Goal: Complete application form: Complete application form

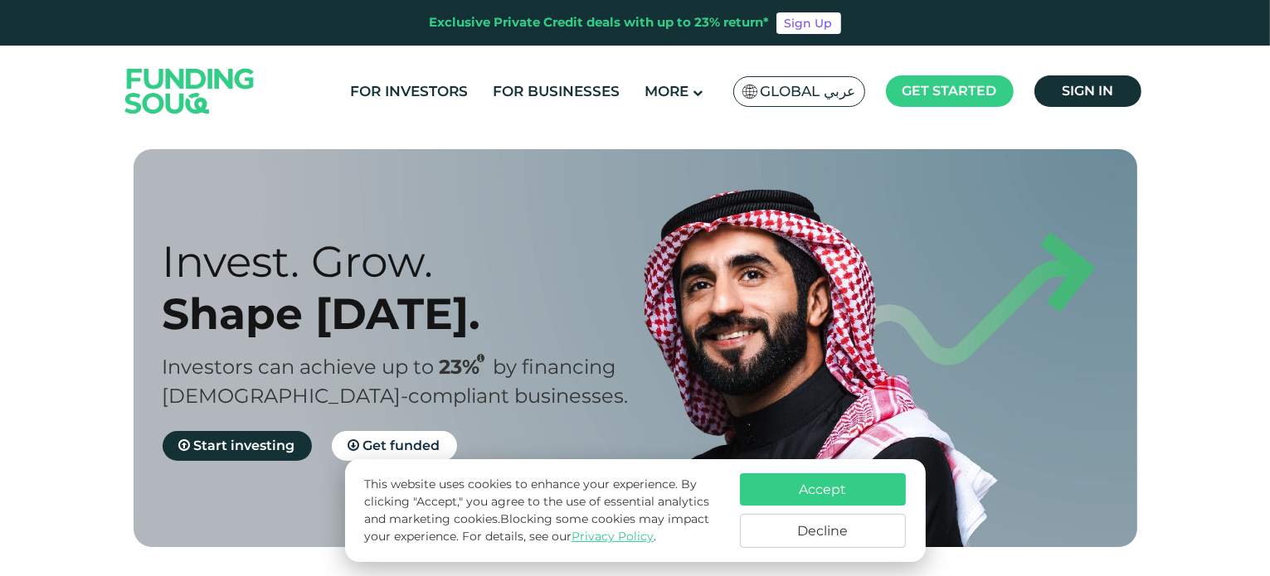
click at [793, 92] on span "Global عربي" at bounding box center [808, 91] width 95 height 19
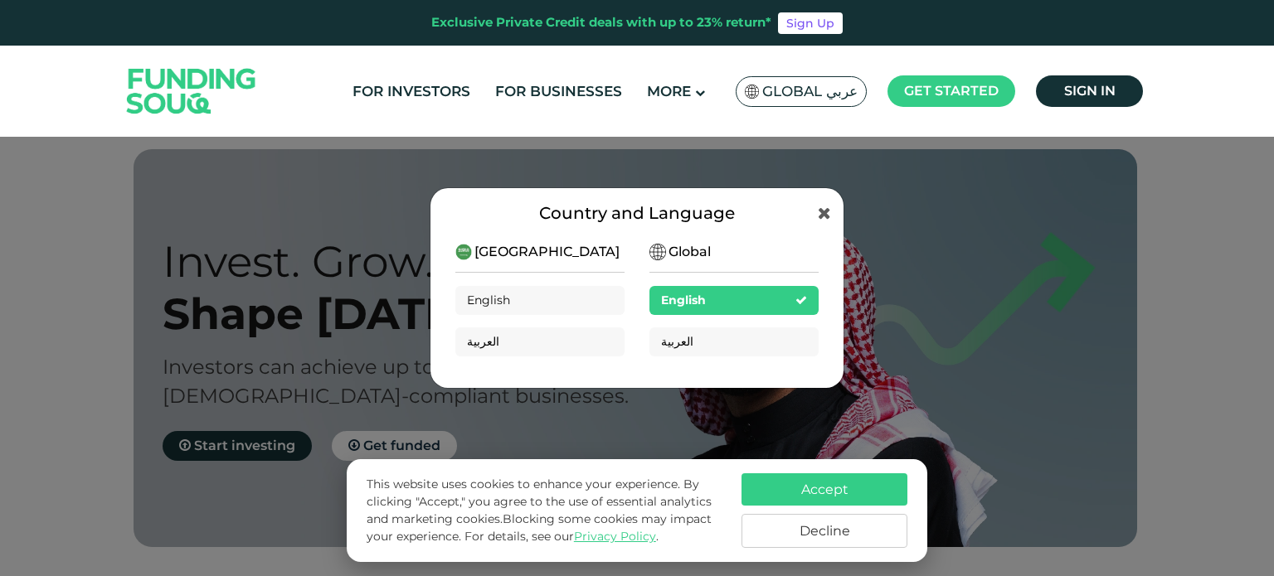
click at [858, 126] on div "For Investors For Businesses More About Us Global عربي" at bounding box center [637, 91] width 1028 height 91
click at [826, 215] on icon at bounding box center [824, 213] width 13 height 17
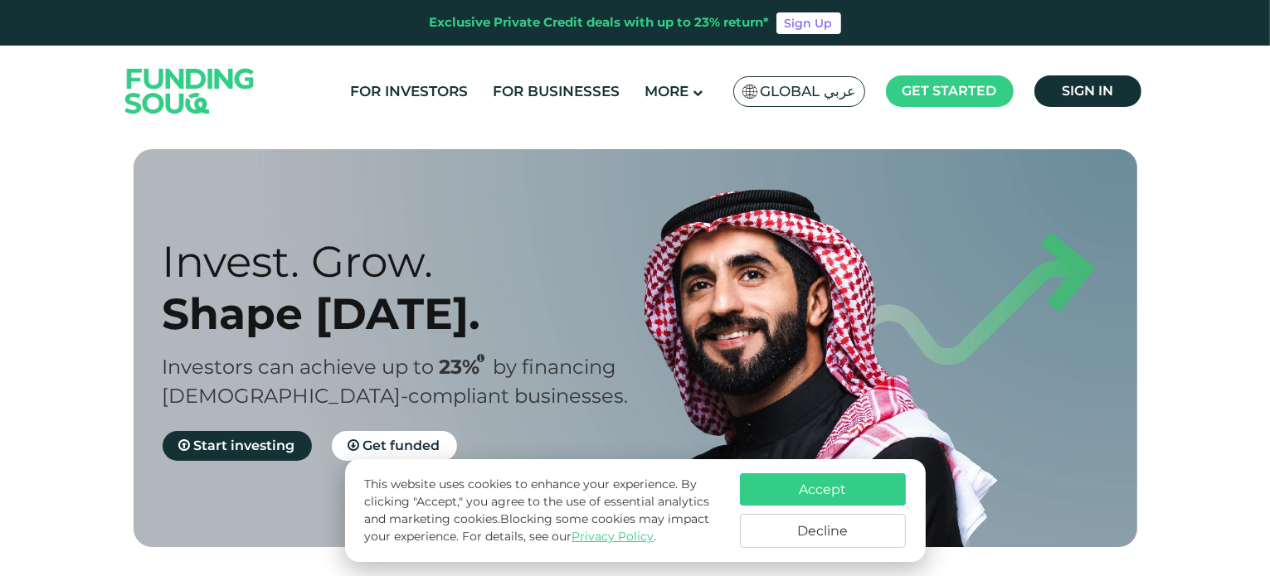
click at [816, 530] on button "Decline" at bounding box center [823, 531] width 166 height 34
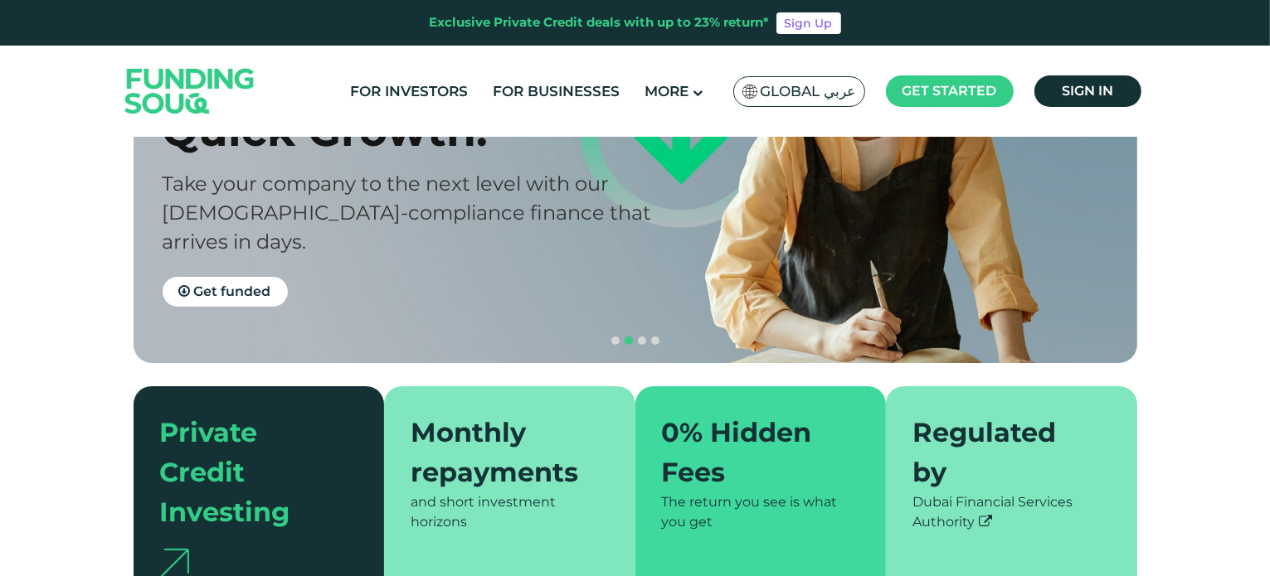
scroll to position [166, 0]
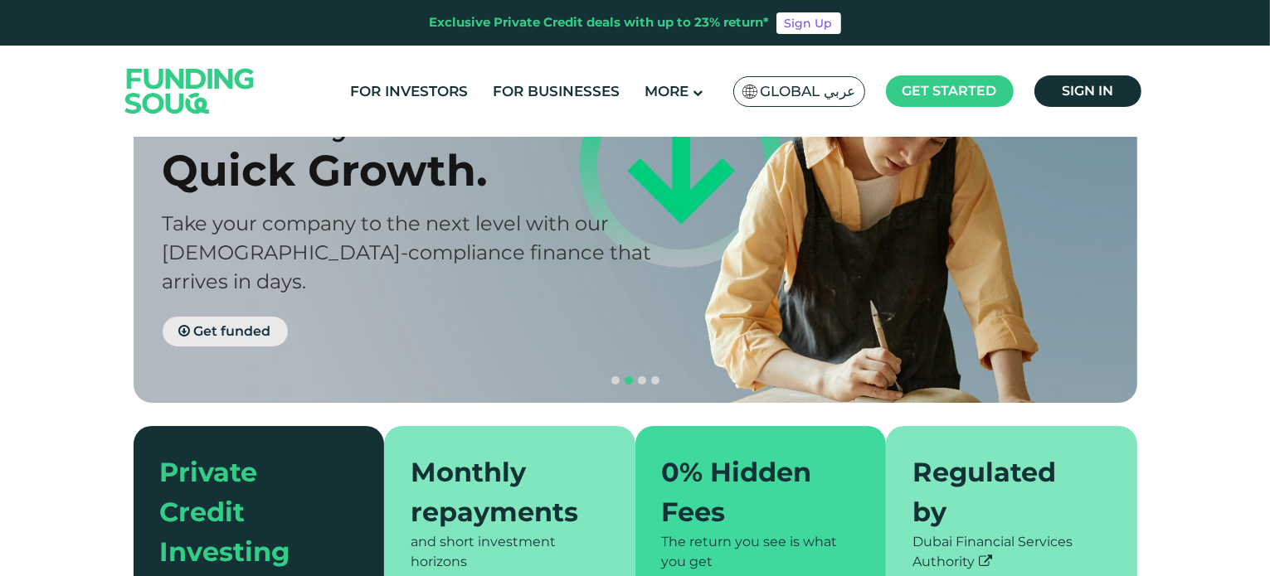
click at [242, 323] on span "Get funded" at bounding box center [232, 331] width 77 height 16
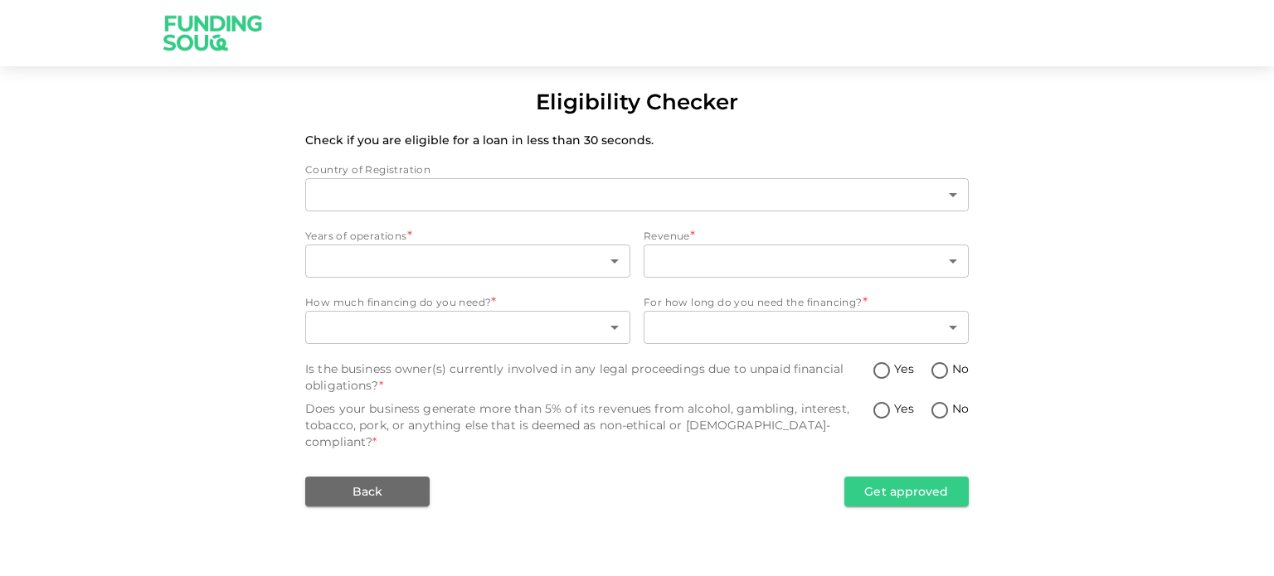
type input "1"
click at [1184, 265] on div "Eligibility Checker Check if you are eligible for a loan in less than 30 second…" at bounding box center [637, 296] width 1274 height 421
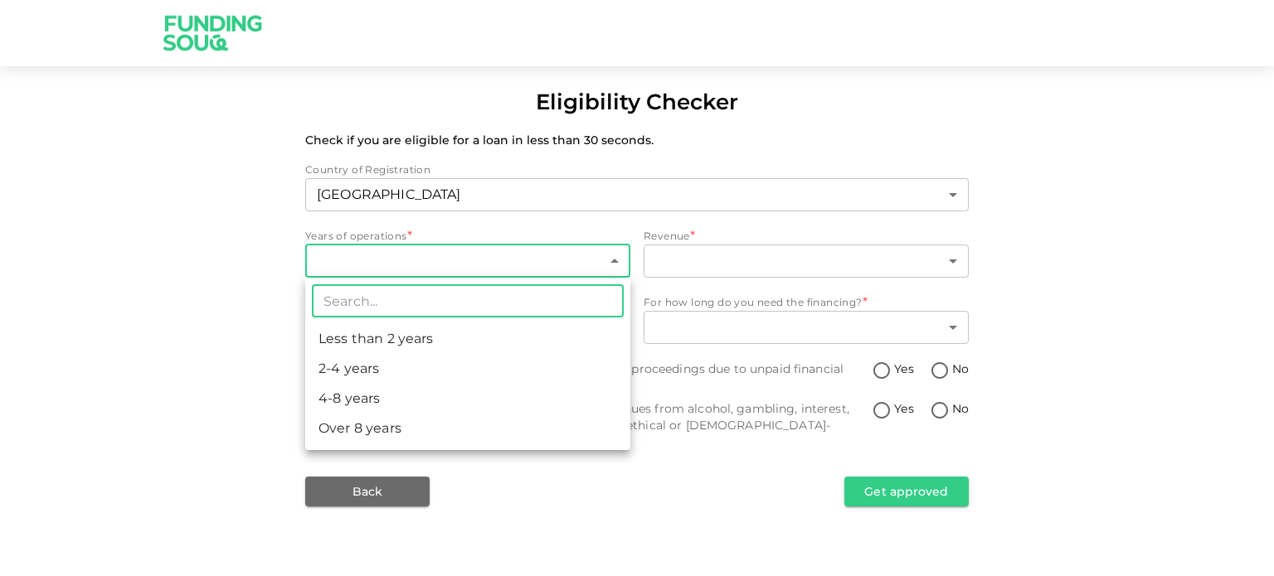
click at [494, 255] on body "Eligibility Checker Check if you are eligible for a loan in less than 30 second…" at bounding box center [637, 288] width 1274 height 576
click at [474, 427] on li "Over 8 years" at bounding box center [467, 429] width 325 height 30
type input "4"
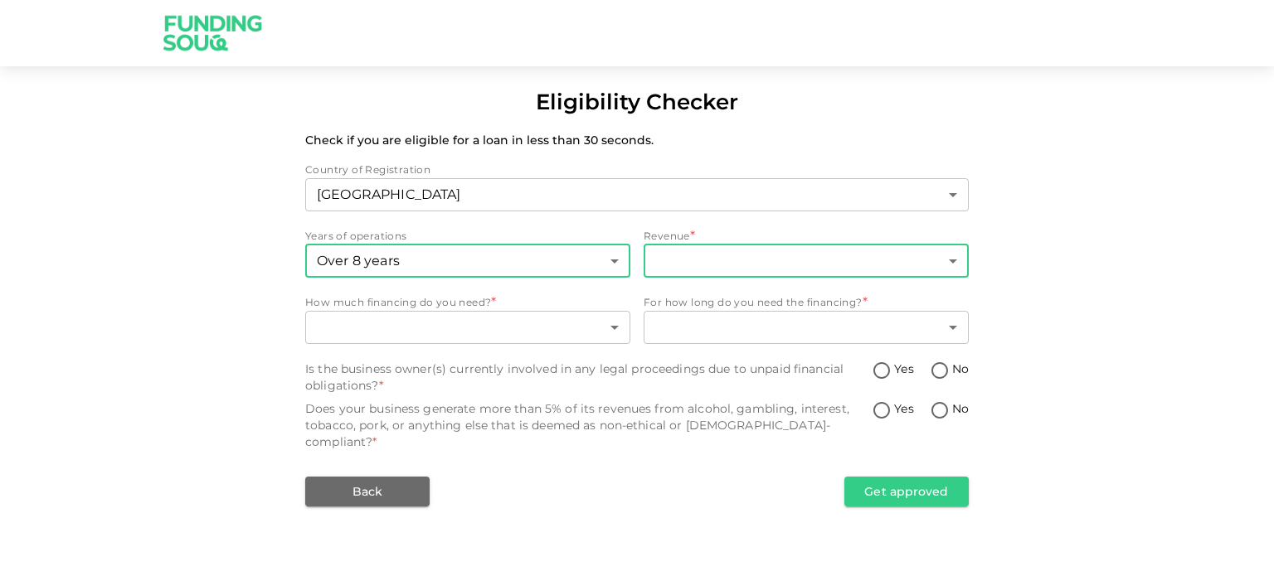
click at [719, 260] on body "Eligibility Checker Check if you are eligible for a loan in less than 30 second…" at bounding box center [637, 288] width 1274 height 576
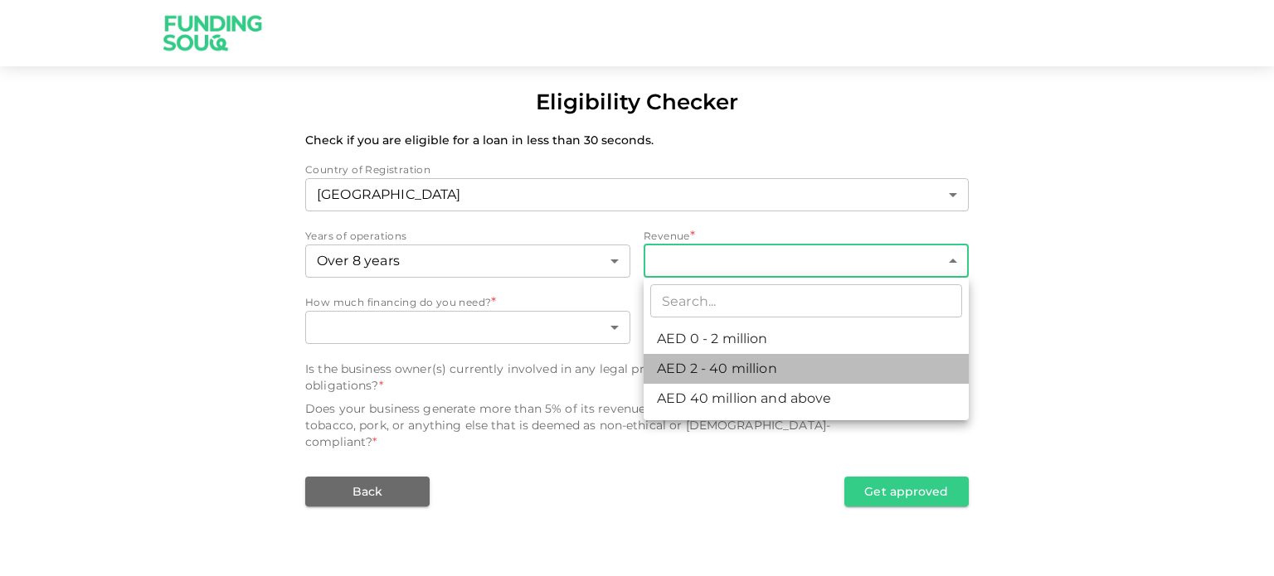
click at [742, 361] on li "AED 2 - 40 million" at bounding box center [806, 369] width 325 height 30
type input "2"
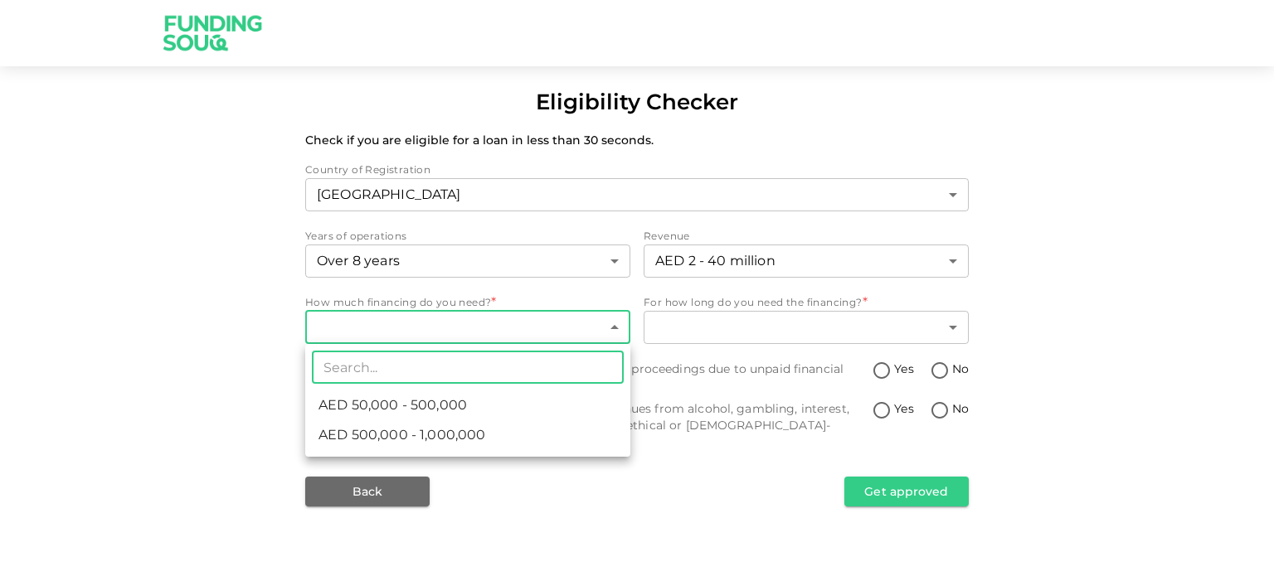
click at [488, 328] on body "Eligibility Checker Check if you are eligible for a loan in less than 30 second…" at bounding box center [637, 288] width 1274 height 576
click at [478, 430] on span "AED 500,000 - 1,000,000" at bounding box center [401, 435] width 167 height 20
type input "2"
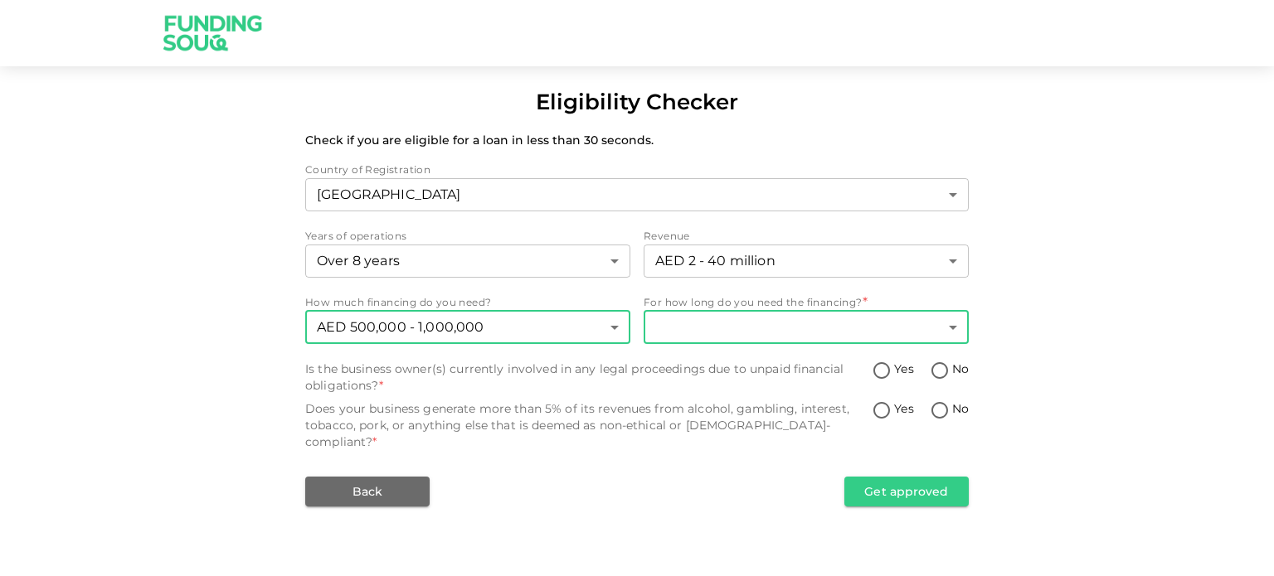
click at [783, 328] on body "Eligibility Checker Check if you are eligible for a loan in less than 30 second…" at bounding box center [637, 288] width 1274 height 576
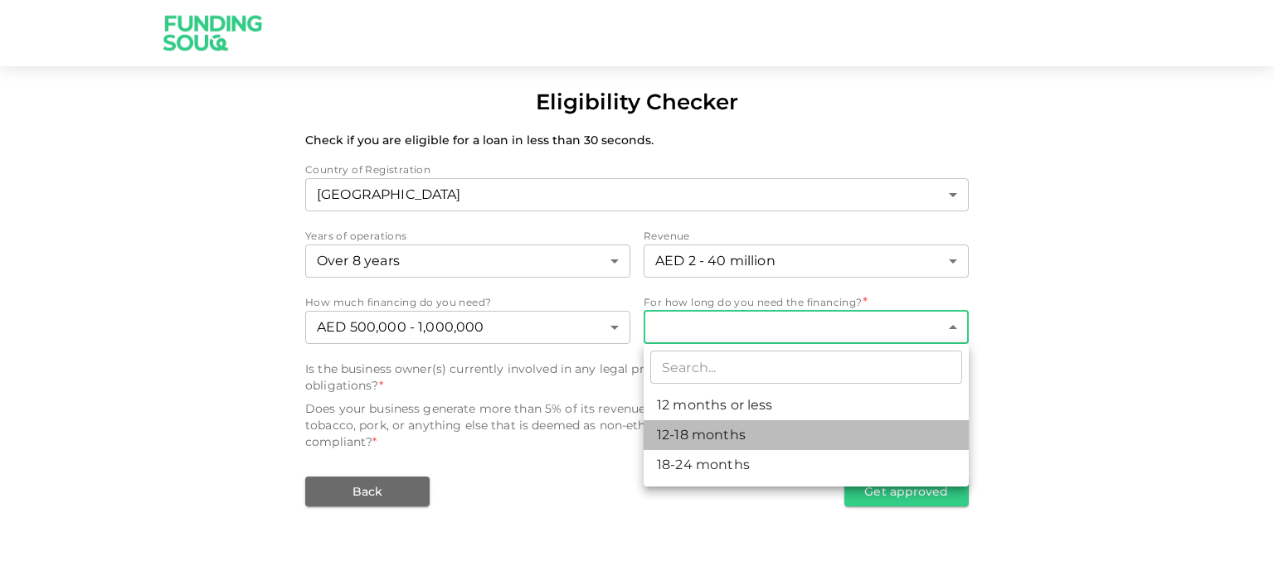
click at [761, 436] on li "12-18 months" at bounding box center [806, 436] width 325 height 30
type input "2"
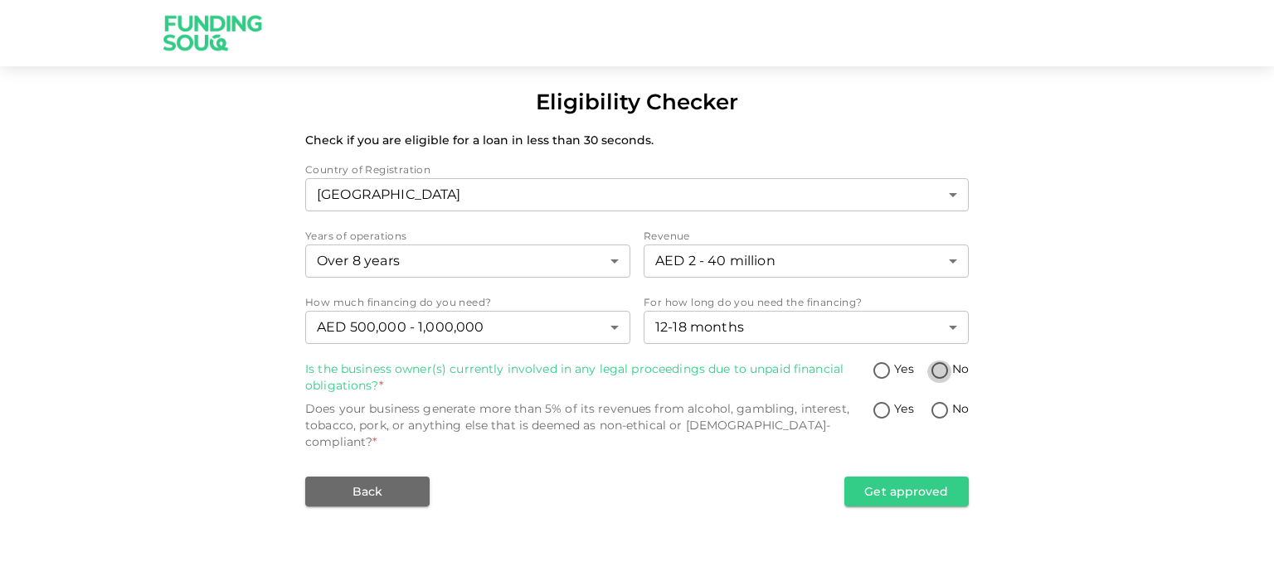
click at [942, 372] on input "No" at bounding box center [939, 372] width 25 height 22
radio input "true"
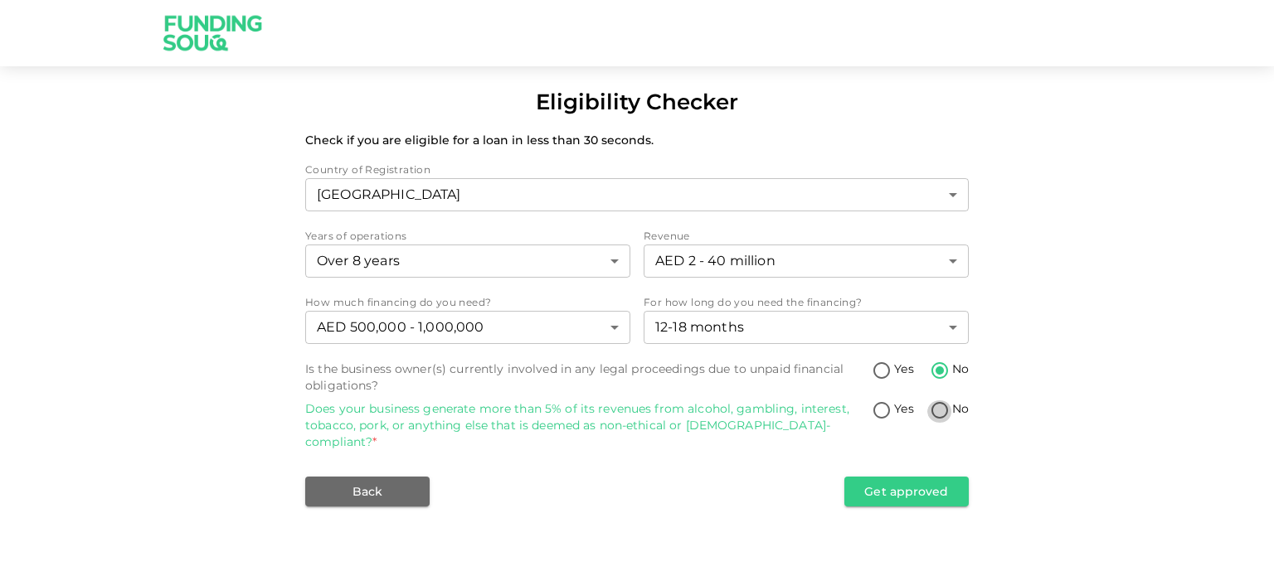
click at [937, 414] on input "No" at bounding box center [939, 412] width 25 height 22
radio input "true"
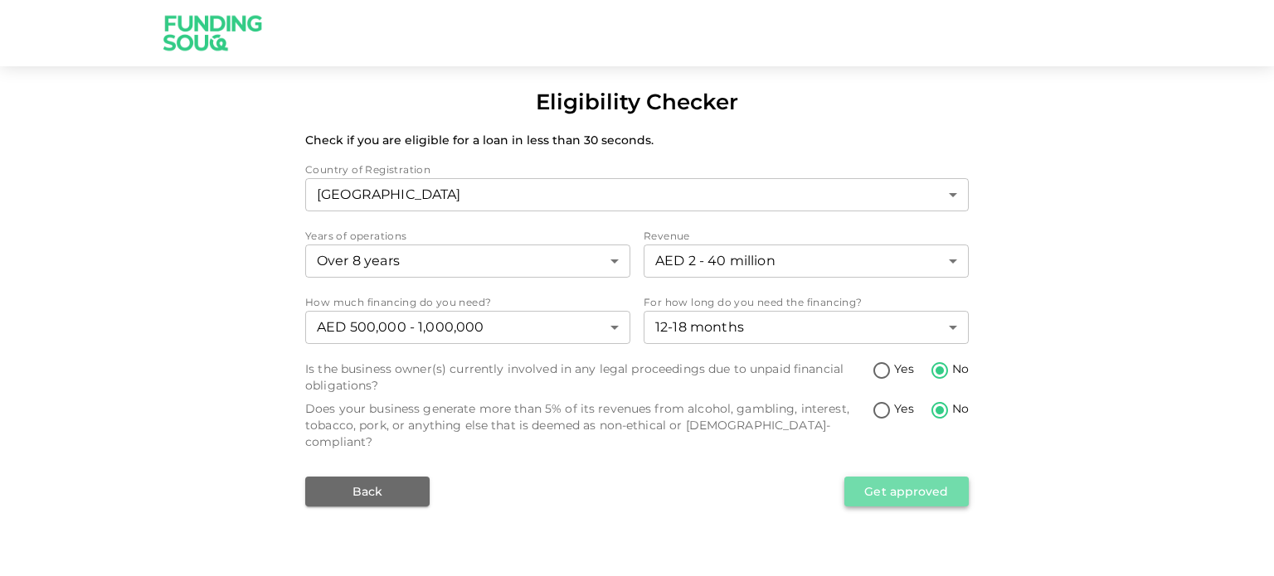
click at [892, 477] on button "Get approved" at bounding box center [906, 492] width 124 height 30
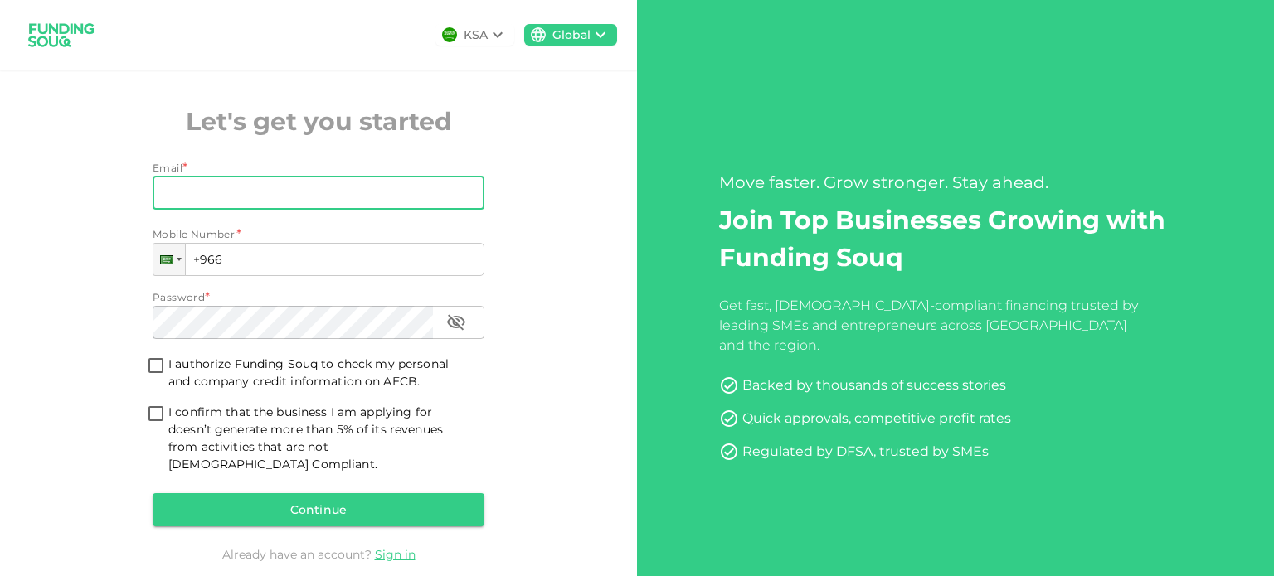
click at [278, 197] on input "Email" at bounding box center [310, 193] width 314 height 33
paste input "operations@innovativefzc.com"
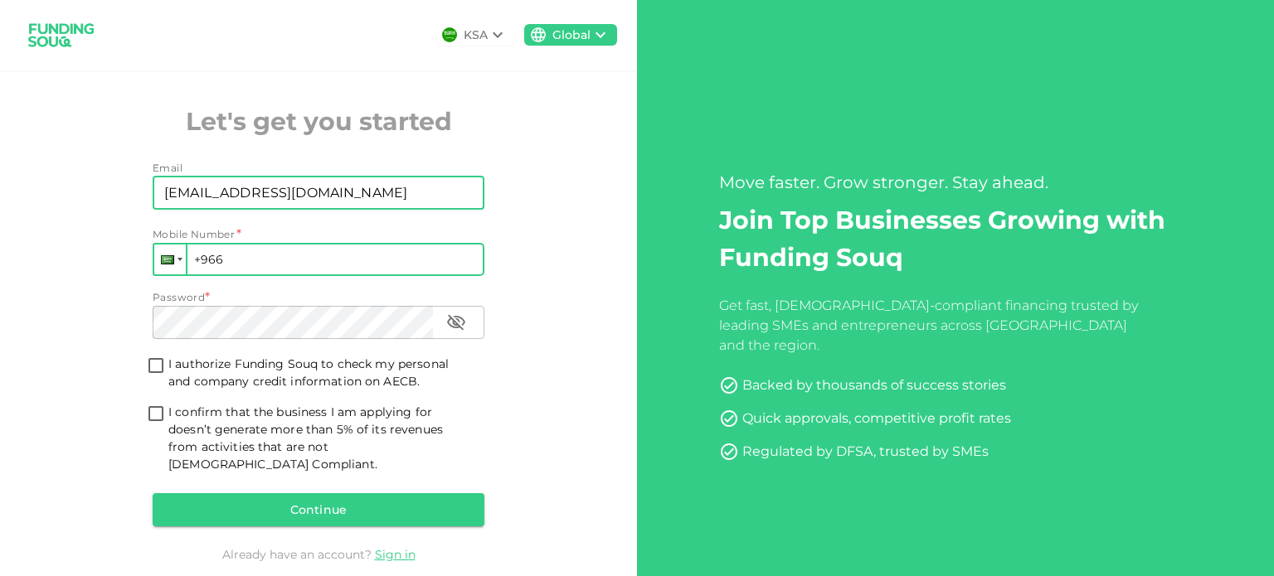
type input "operations@innovativefzc.com"
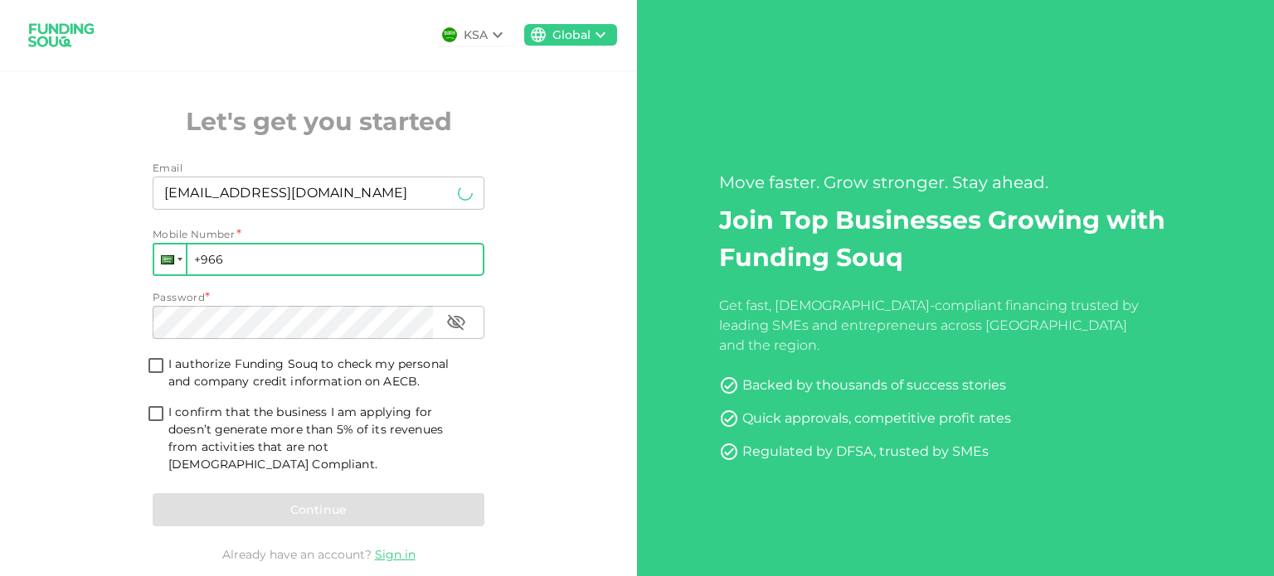
click at [177, 259] on div at bounding box center [179, 259] width 5 height 3
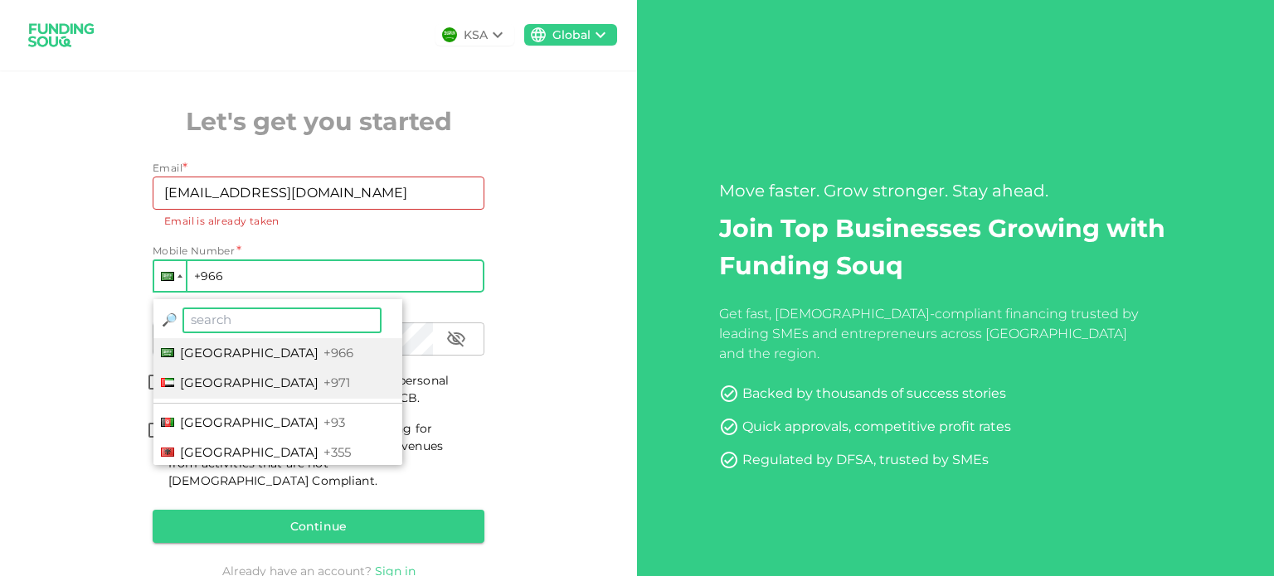
click at [202, 381] on span "United Arab Emirates" at bounding box center [249, 383] width 139 height 16
type input "+971"
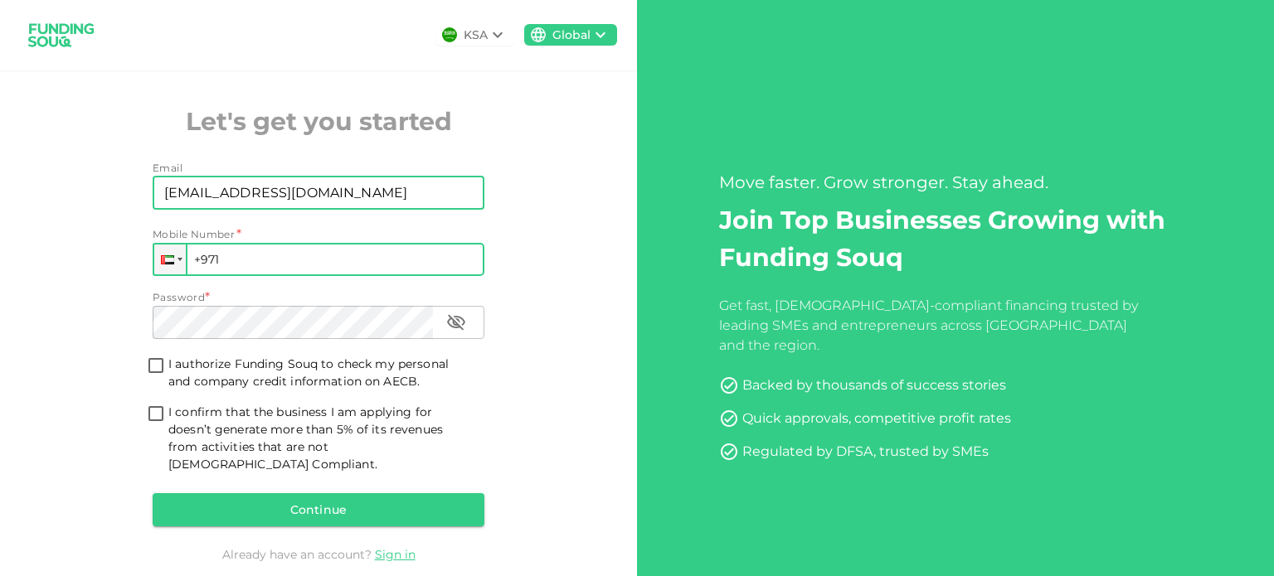
drag, startPoint x: 374, startPoint y: 194, endPoint x: 163, endPoint y: 188, distance: 210.7
click at [163, 188] on input "operations@innovativefzc.com" at bounding box center [310, 193] width 314 height 33
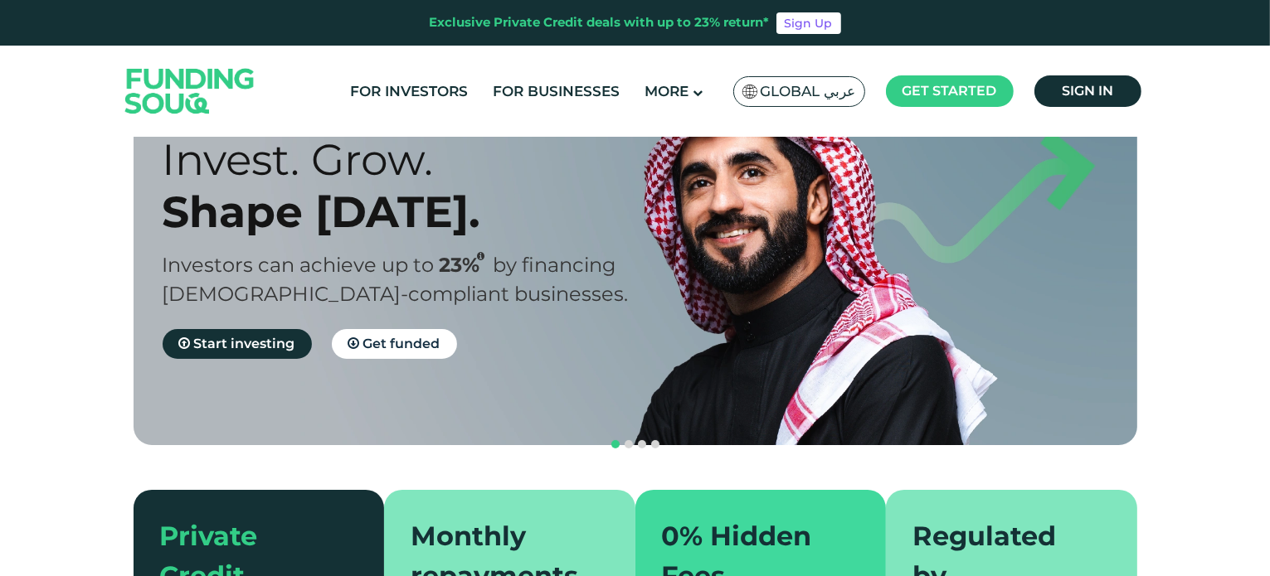
scroll to position [166, 0]
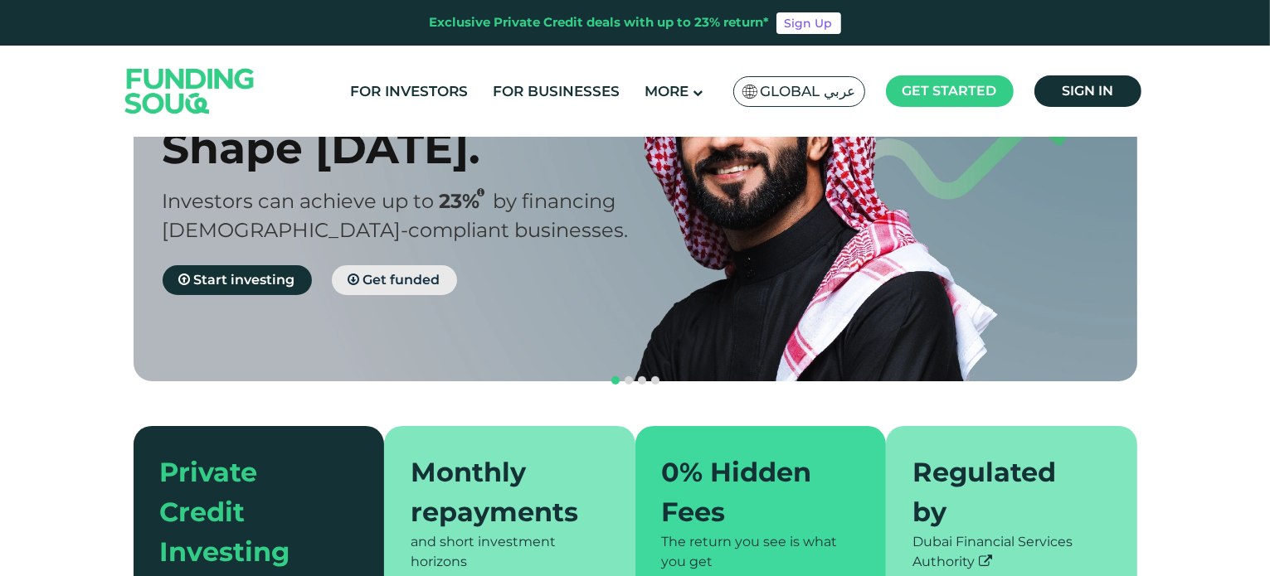
click at [440, 275] on link "Get funded" at bounding box center [394, 280] width 125 height 30
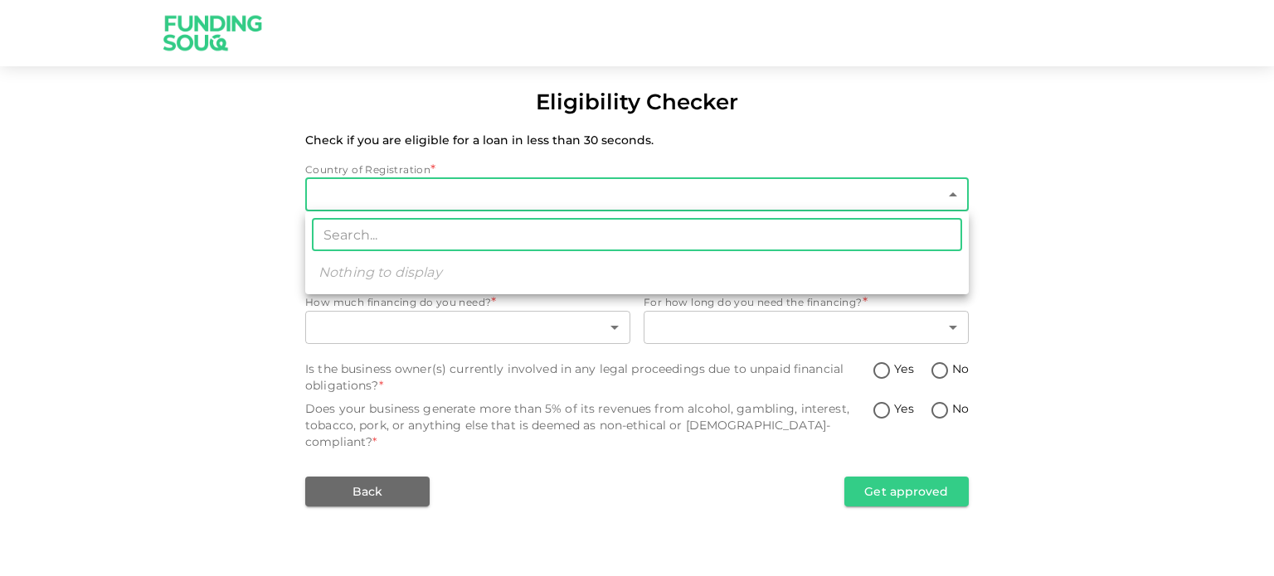
click at [561, 195] on body "Eligibility Checker Check if you are eligible for a loan in less than 30 second…" at bounding box center [637, 288] width 1274 height 576
type input "1"
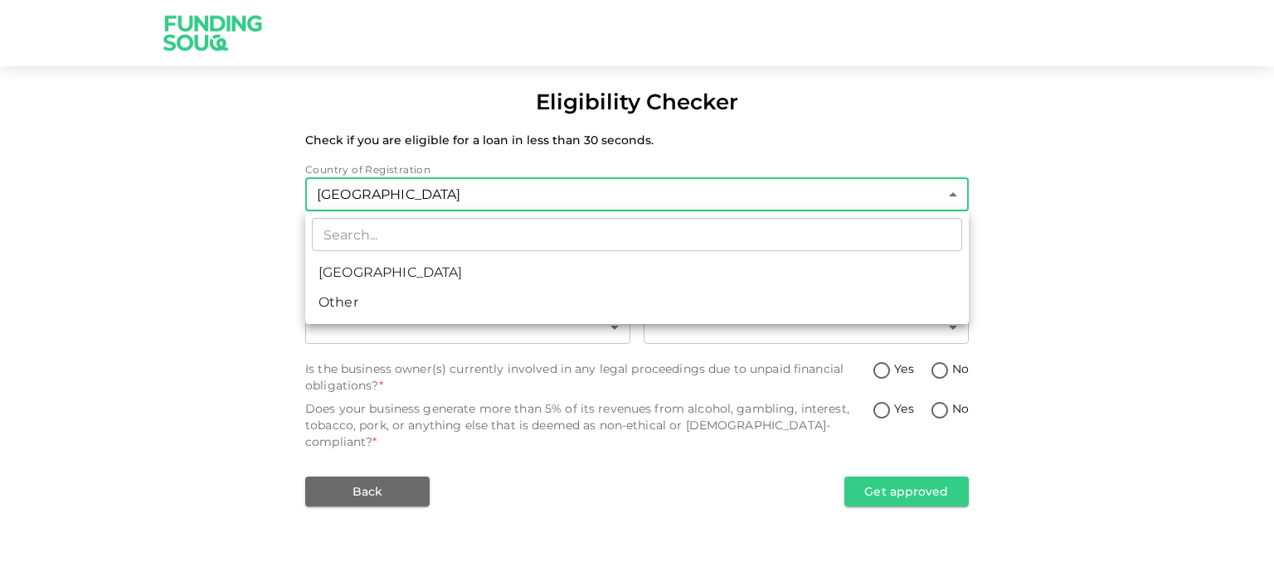
click at [530, 271] on li "[GEOGRAPHIC_DATA]" at bounding box center [637, 273] width 664 height 30
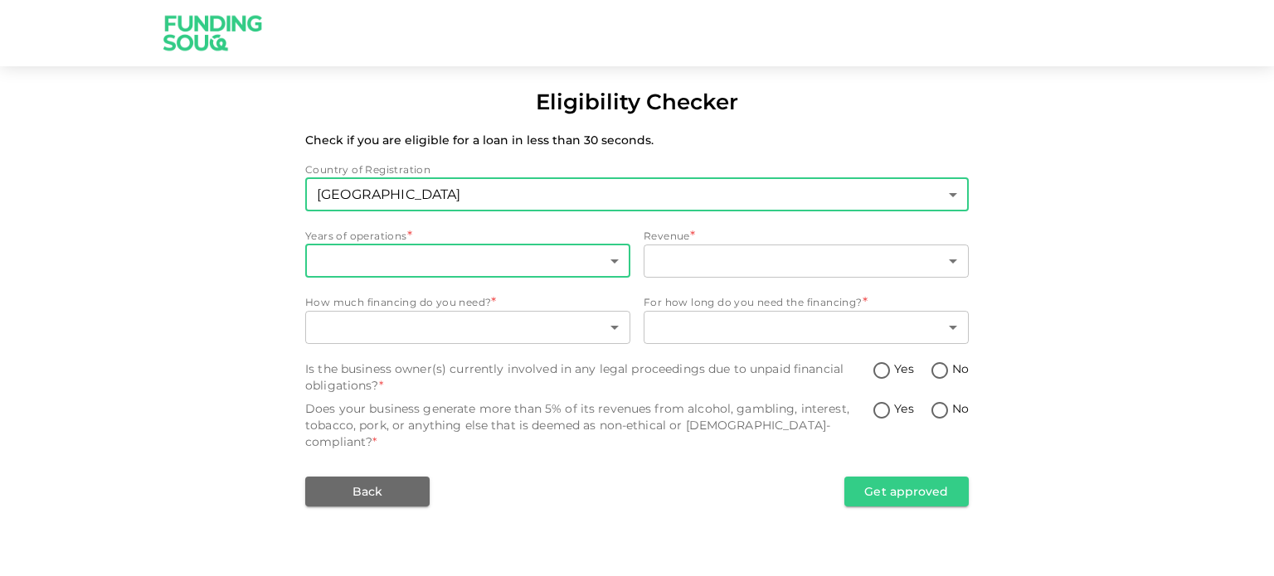
click at [527, 265] on body "Eligibility Checker Check if you are eligible for a loan in less than 30 second…" at bounding box center [637, 288] width 1274 height 576
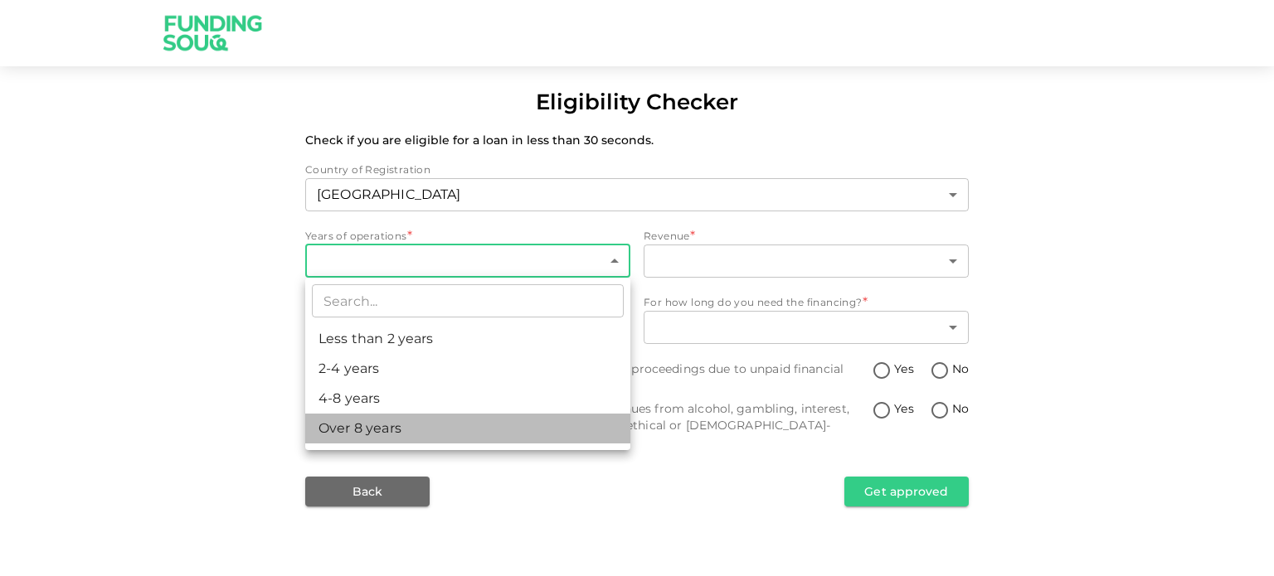
click at [521, 432] on li "Over 8 years" at bounding box center [467, 429] width 325 height 30
type input "4"
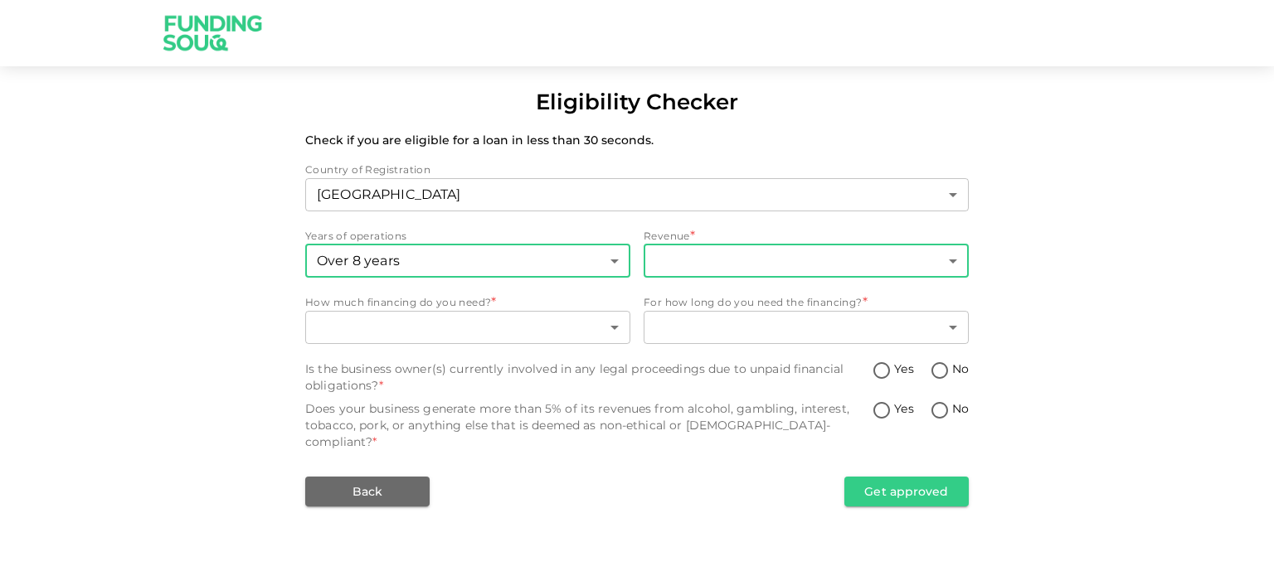
click at [711, 265] on body "Eligibility Checker Check if you are eligible for a loan in less than 30 second…" at bounding box center [637, 288] width 1274 height 576
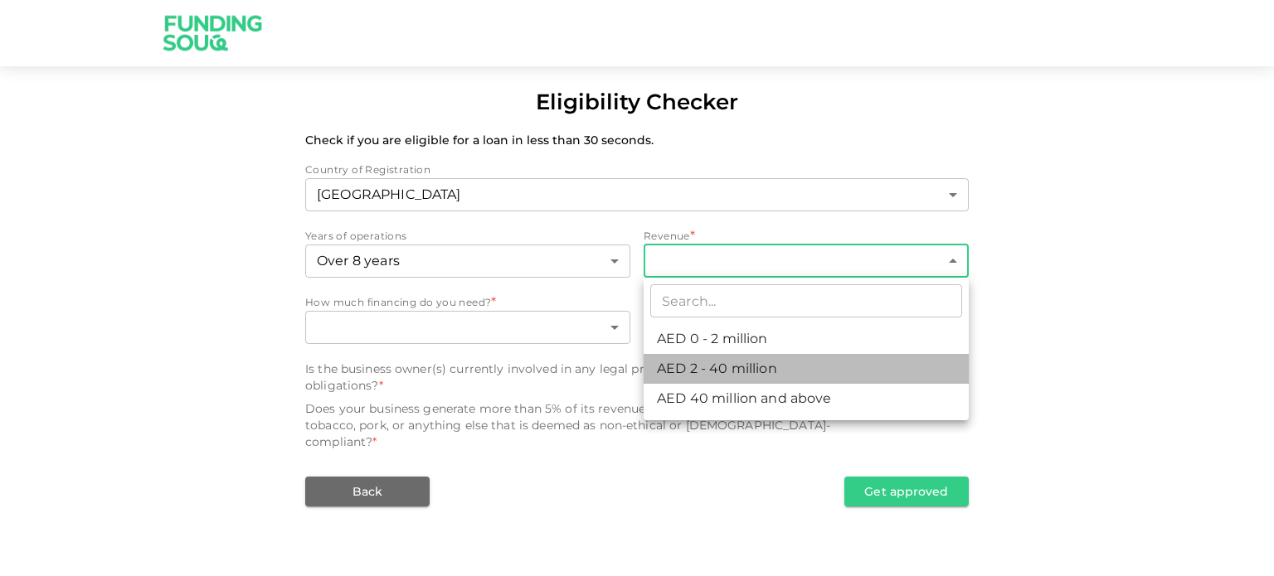
click at [727, 369] on li "AED 2 - 40 million" at bounding box center [806, 369] width 325 height 30
type input "2"
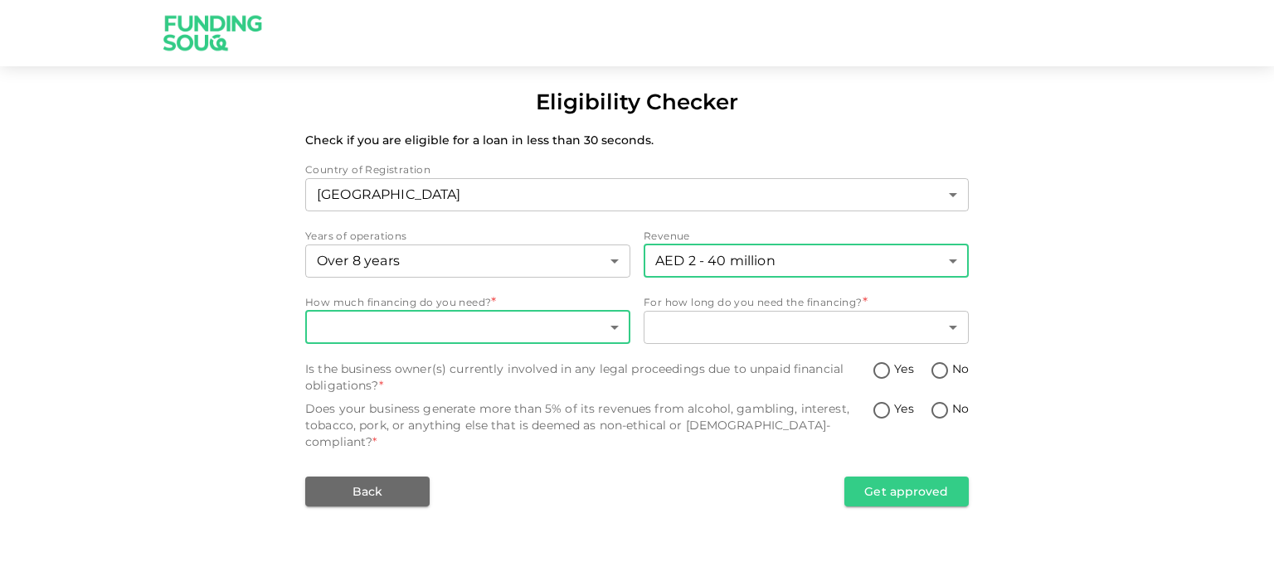
click at [510, 333] on body "Eligibility Checker Check if you are eligible for a loan in less than 30 second…" at bounding box center [637, 288] width 1274 height 576
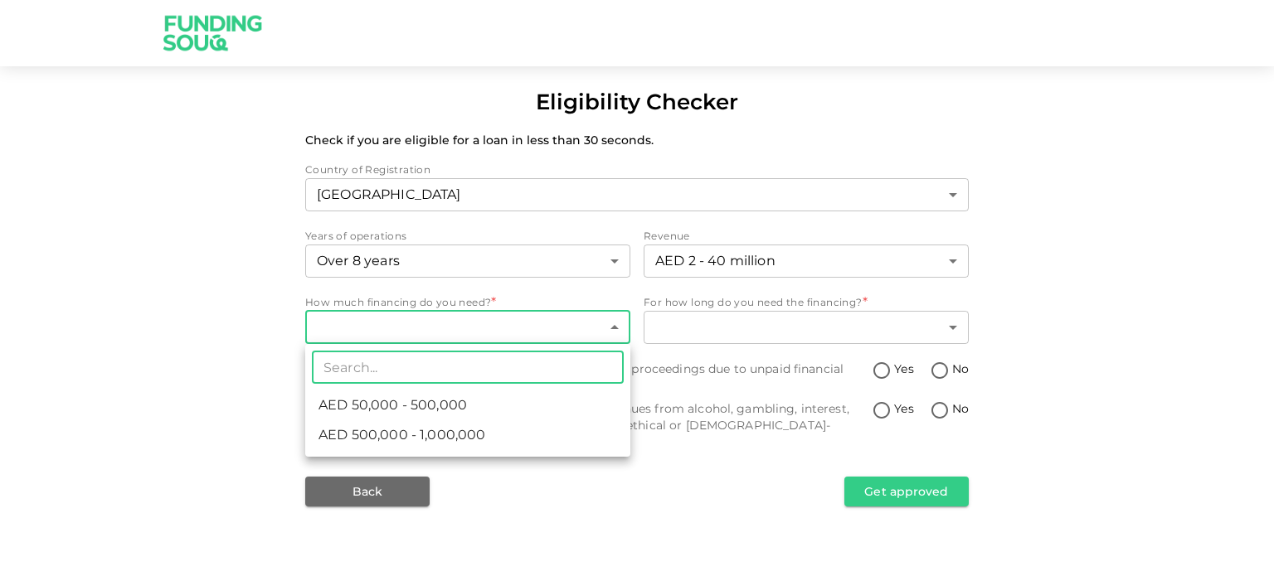
click at [516, 429] on li "AED 500,000 - 1,000,000" at bounding box center [467, 436] width 325 height 30
type input "2"
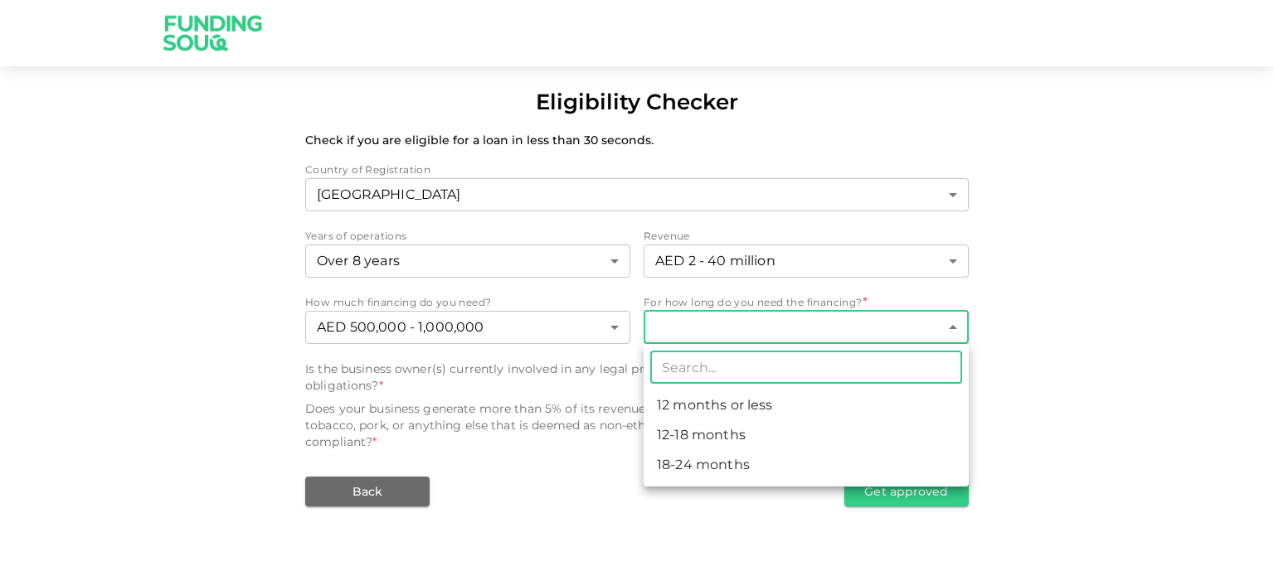
click at [703, 314] on body "Eligibility Checker Check if you are eligible for a loan in less than 30 second…" at bounding box center [637, 288] width 1274 height 576
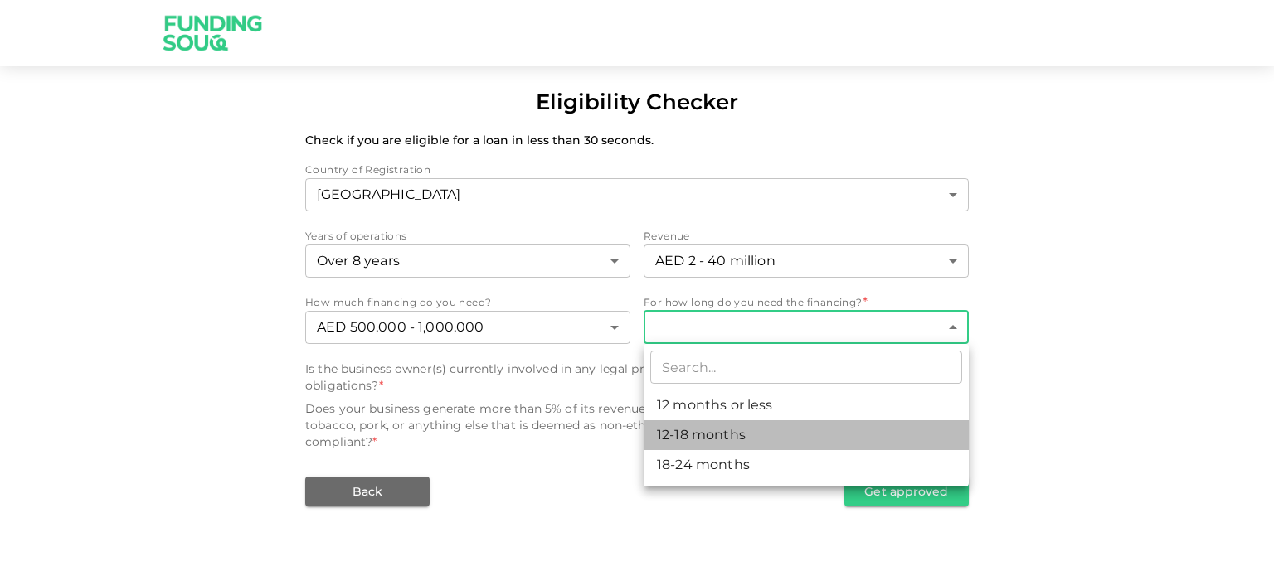
click at [712, 430] on li "12-18 months" at bounding box center [806, 436] width 325 height 30
type input "2"
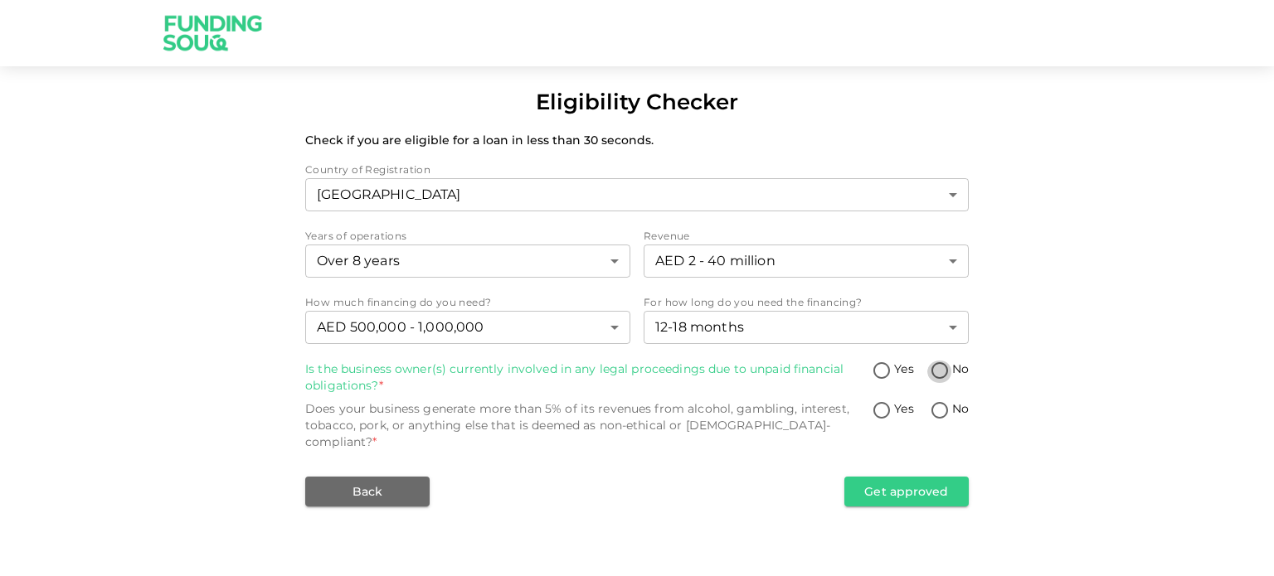
click at [943, 362] on input "No" at bounding box center [939, 372] width 25 height 22
radio input "true"
click at [936, 411] on input "No" at bounding box center [939, 412] width 25 height 22
radio input "true"
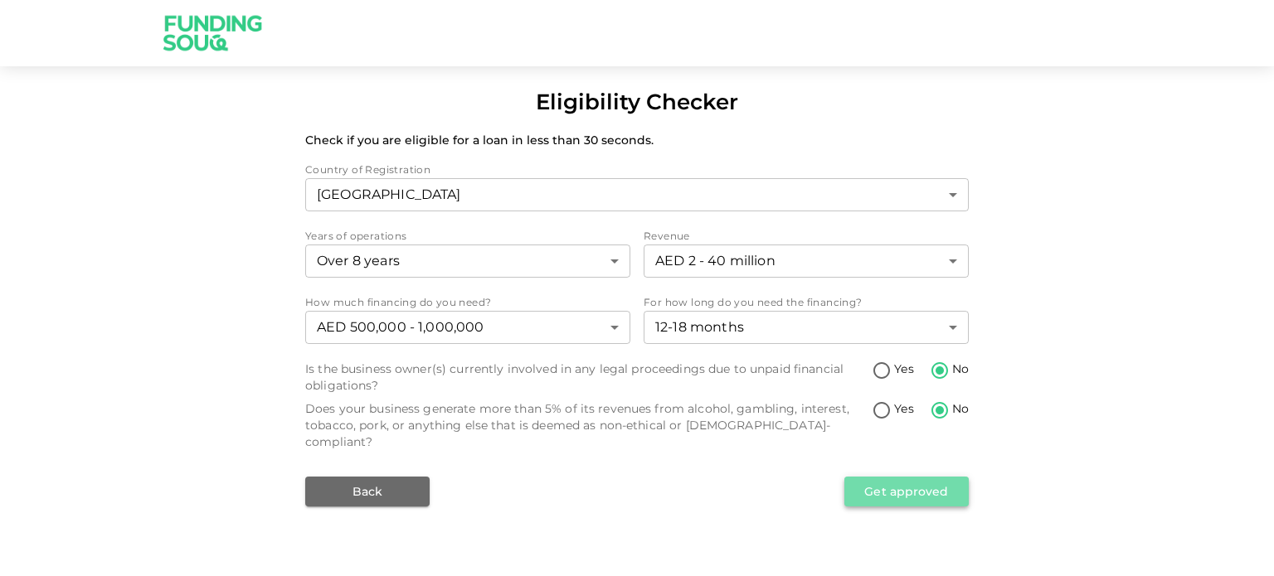
click at [915, 477] on button "Get approved" at bounding box center [906, 492] width 124 height 30
